Goal: Transaction & Acquisition: Purchase product/service

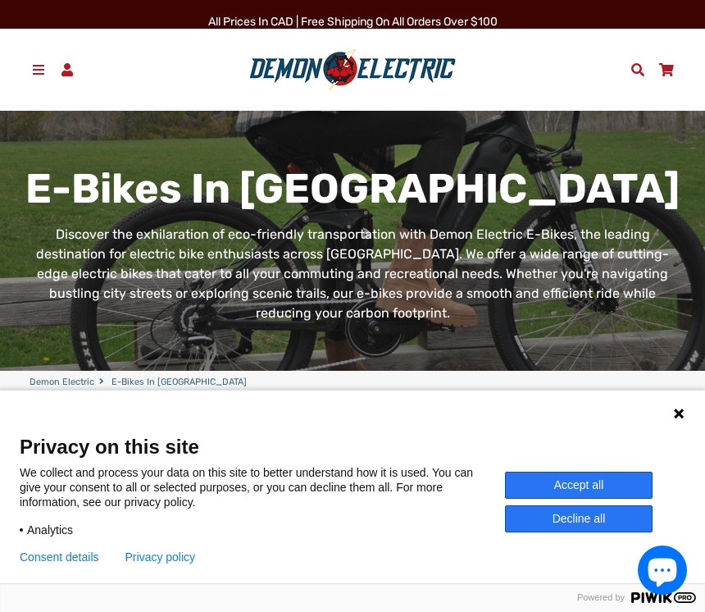
click at [606, 482] on button "Accept all" at bounding box center [579, 484] width 148 height 27
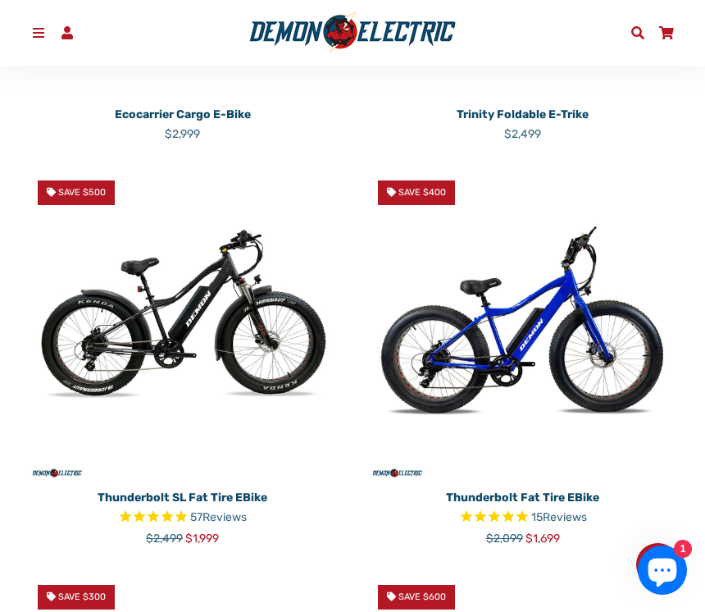
scroll to position [658, 0]
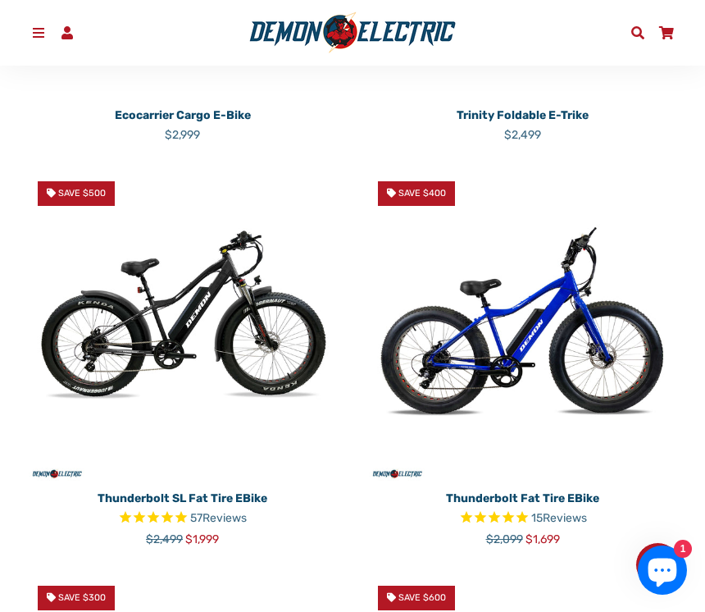
click at [465, 344] on img at bounding box center [523, 326] width 316 height 316
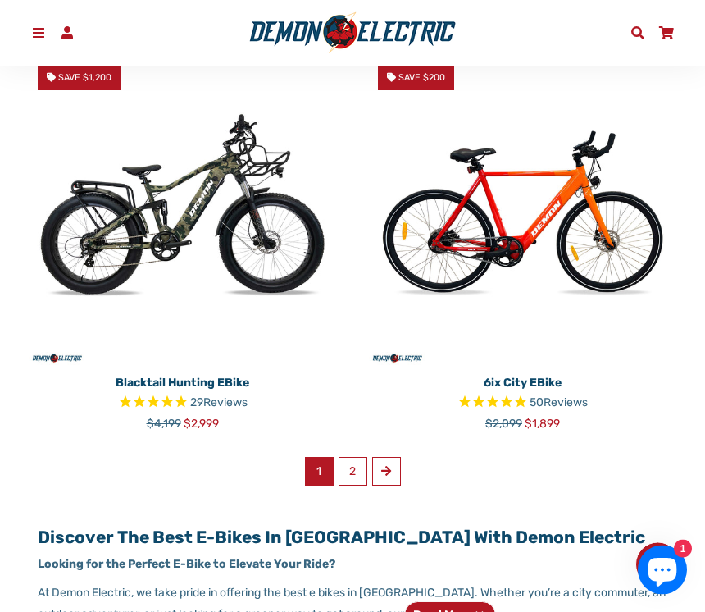
scroll to position [2391, 0]
click at [348, 457] on link "2" at bounding box center [353, 471] width 29 height 29
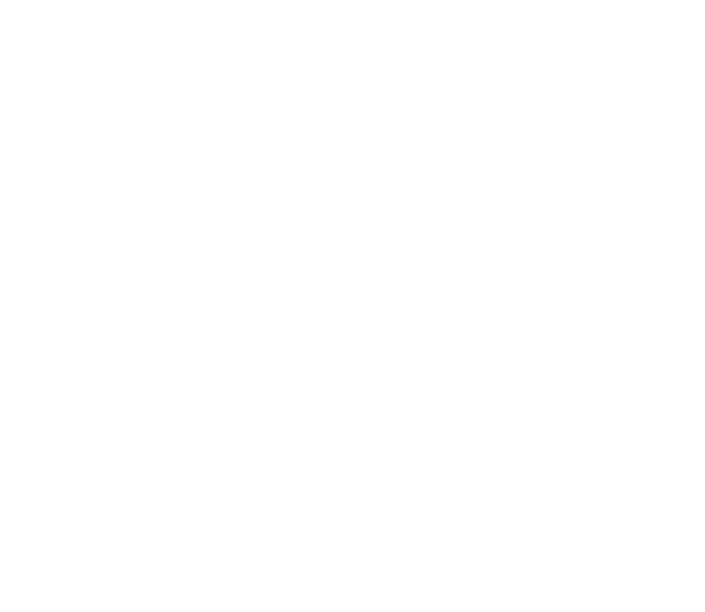
select select "******"
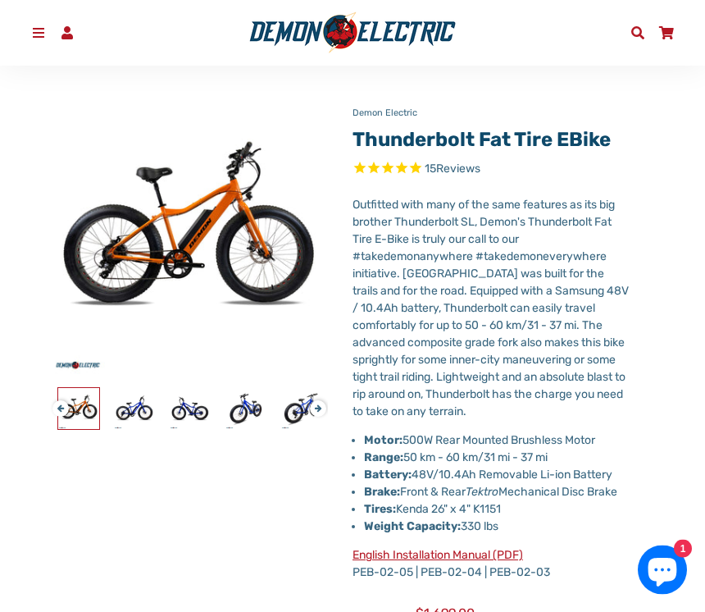
scroll to position [159, 0]
click at [125, 398] on img at bounding box center [134, 408] width 41 height 41
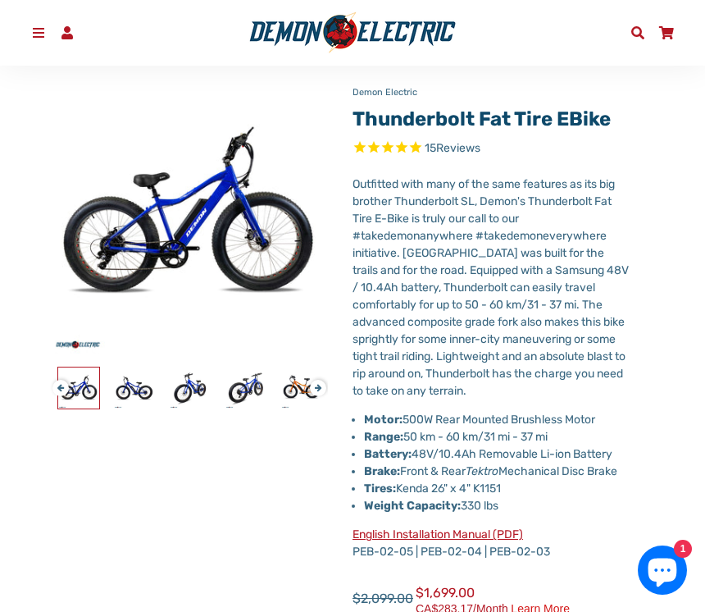
scroll to position [0, 0]
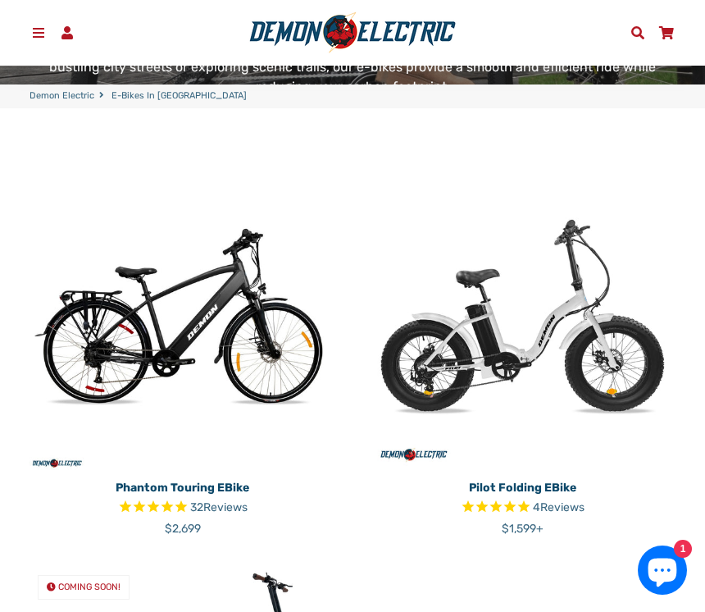
scroll to position [285, 0]
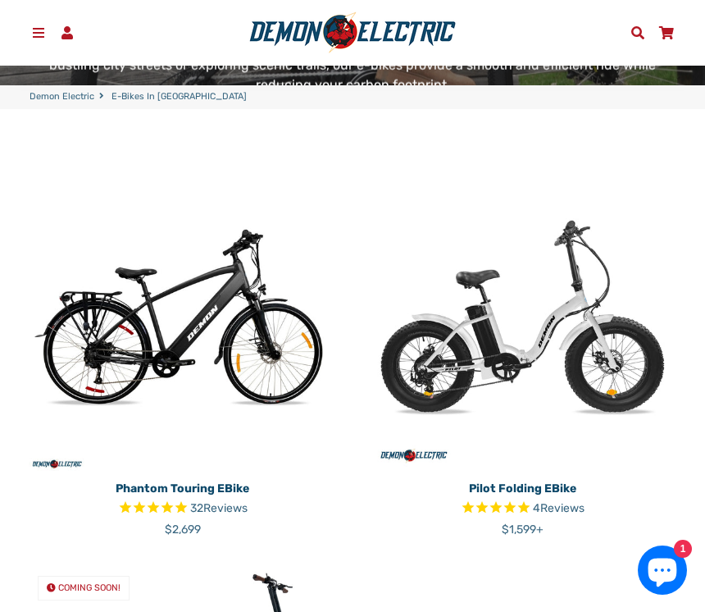
click at [531, 328] on img at bounding box center [523, 316] width 316 height 316
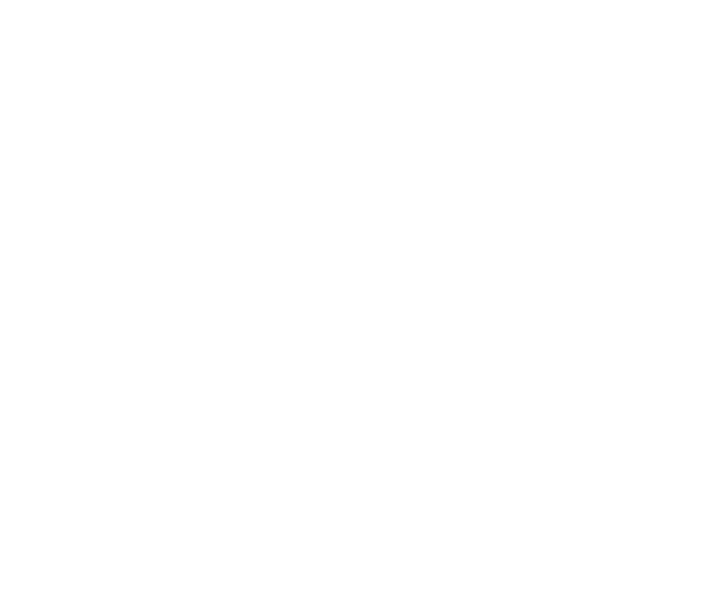
select select "******"
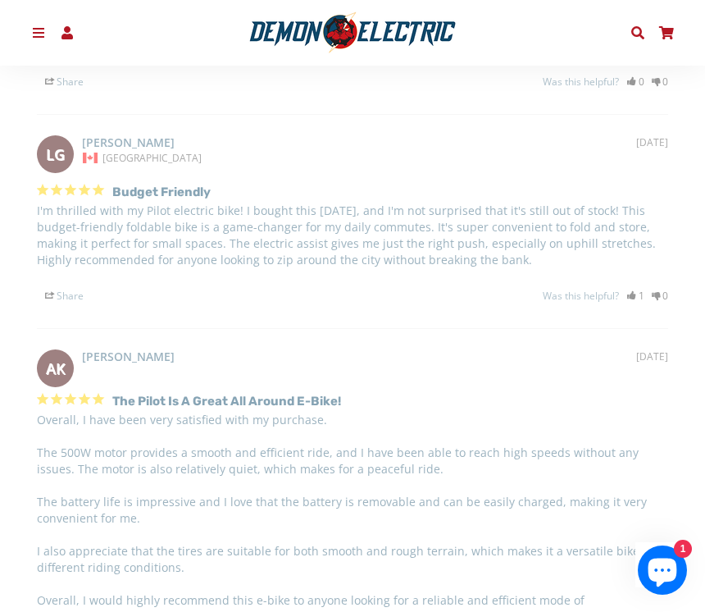
scroll to position [3290, 0]
